Goal: Information Seeking & Learning: Find specific page/section

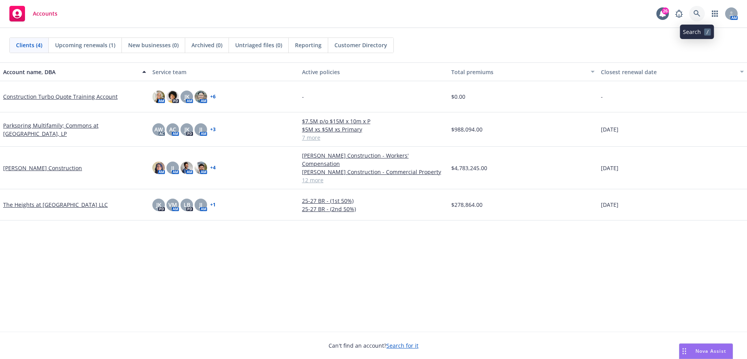
click at [694, 15] on icon at bounding box center [697, 13] width 7 height 7
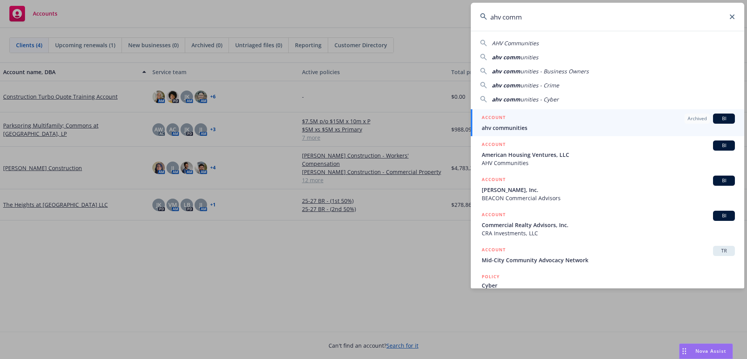
type input "ahv comm"
click at [668, 127] on span "ahv communities" at bounding box center [608, 128] width 253 height 8
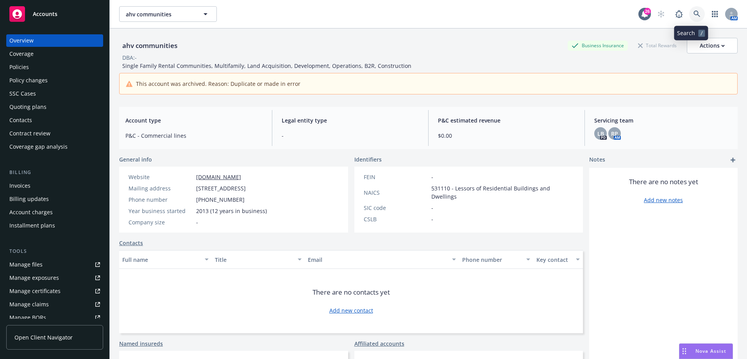
click at [694, 17] on icon at bounding box center [697, 14] width 7 height 7
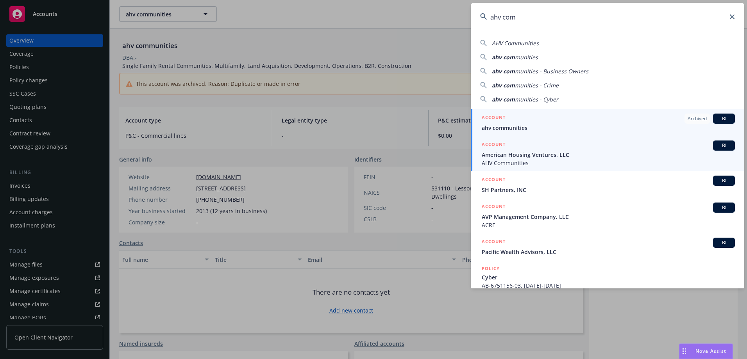
type input "ahv com"
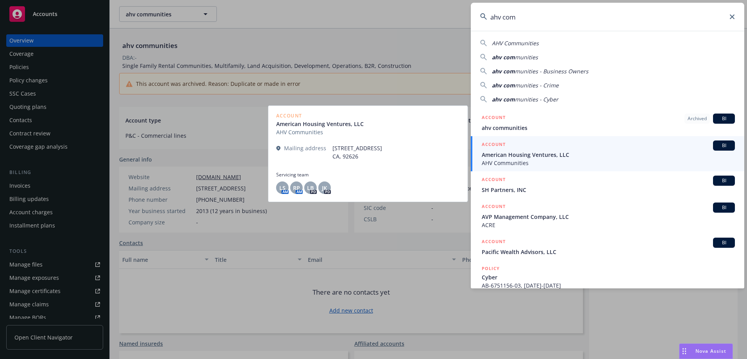
click at [696, 152] on span "American Housing Ventures, LLC" at bounding box center [608, 155] width 253 height 8
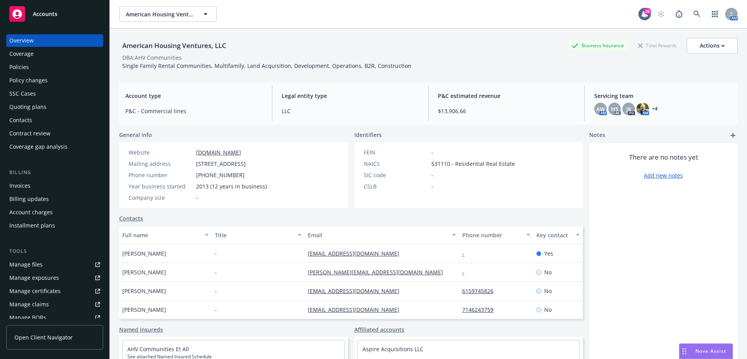
click at [48, 70] on div "Policies" at bounding box center [54, 67] width 91 height 13
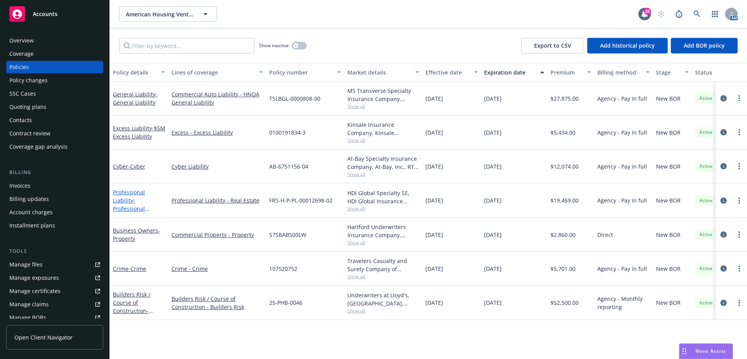
click at [114, 202] on span "- Professional Liability" at bounding box center [131, 209] width 36 height 24
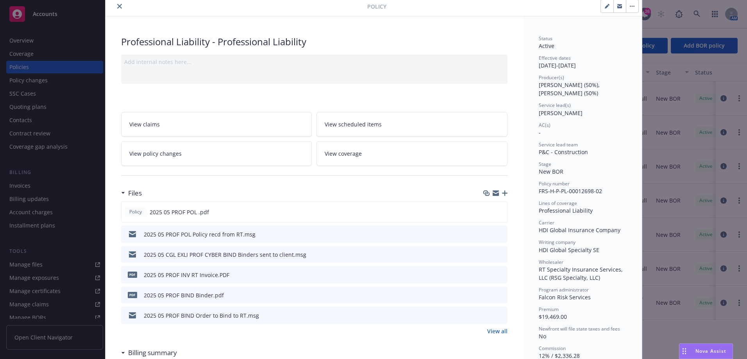
scroll to position [117, 0]
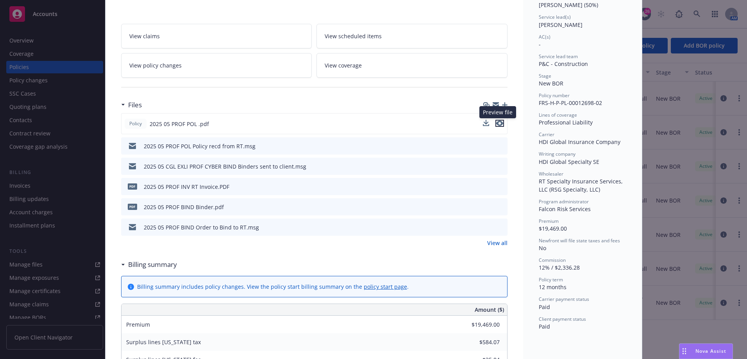
click at [496, 124] on icon "preview file" at bounding box center [499, 123] width 7 height 5
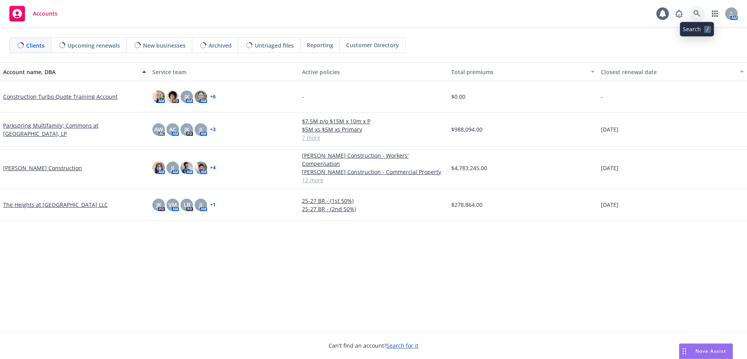
click at [697, 17] on icon at bounding box center [697, 13] width 7 height 7
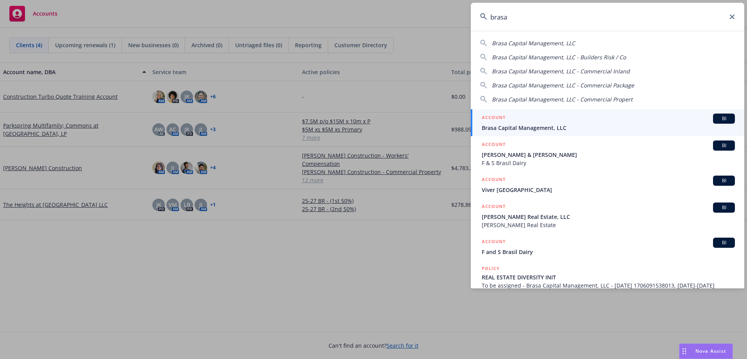
type input "brasa"
click at [627, 125] on span "Brasa Capital Management, LLC" at bounding box center [608, 128] width 253 height 8
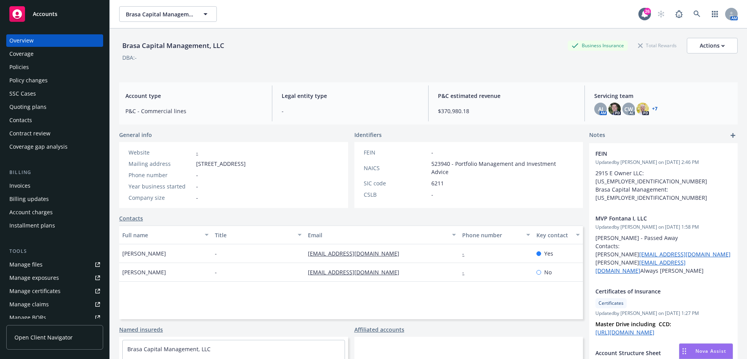
click at [51, 67] on div "Policies" at bounding box center [54, 67] width 91 height 13
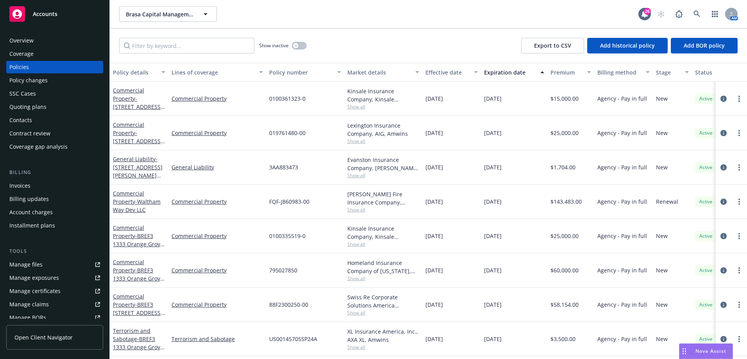
click at [51, 11] on span "Accounts" at bounding box center [45, 14] width 25 height 6
